Goal: Manage account settings

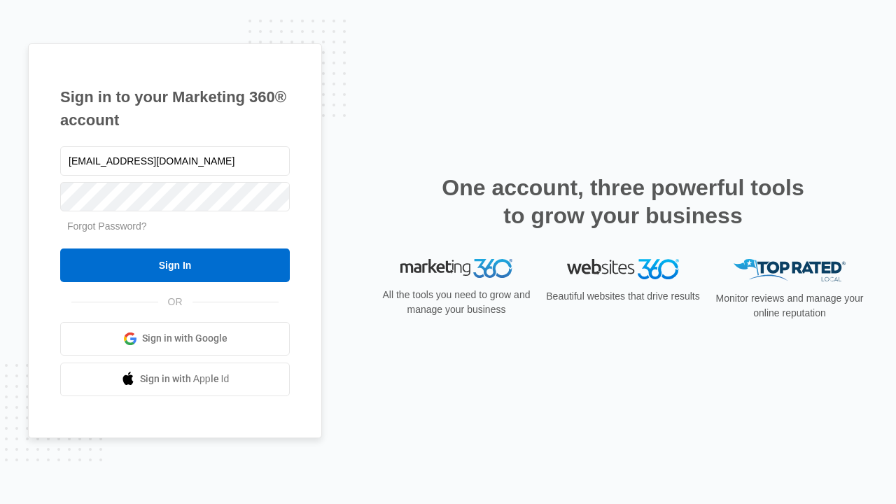
type input "[EMAIL_ADDRESS][DOMAIN_NAME]"
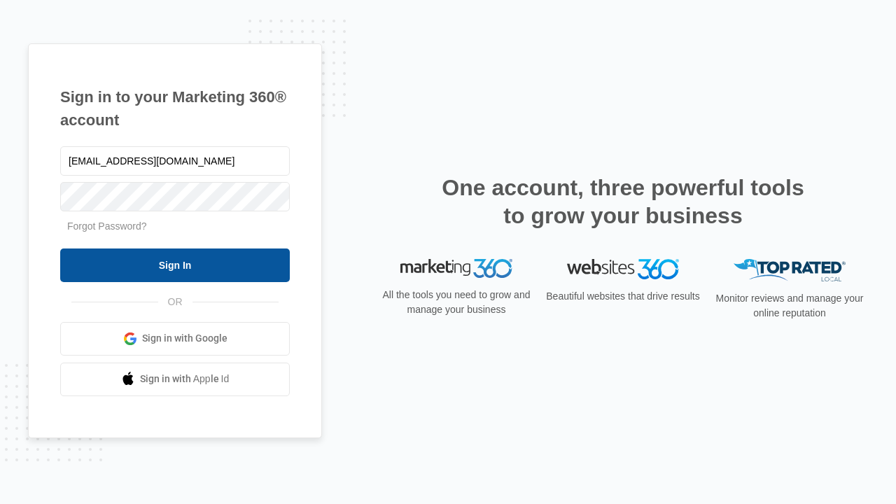
click at [175, 265] on input "Sign In" at bounding box center [175, 266] width 230 height 34
